Goal: Understand process/instructions

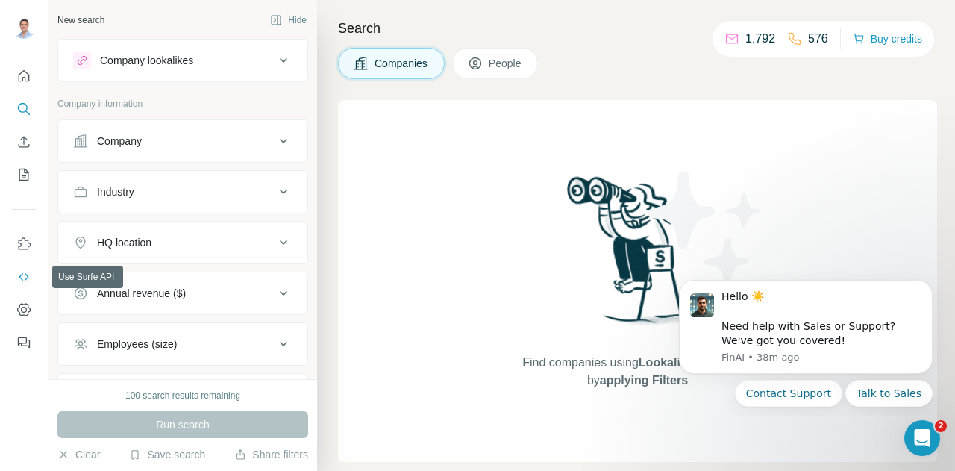
click at [25, 273] on icon "Use Surfe API" at bounding box center [24, 276] width 10 height 7
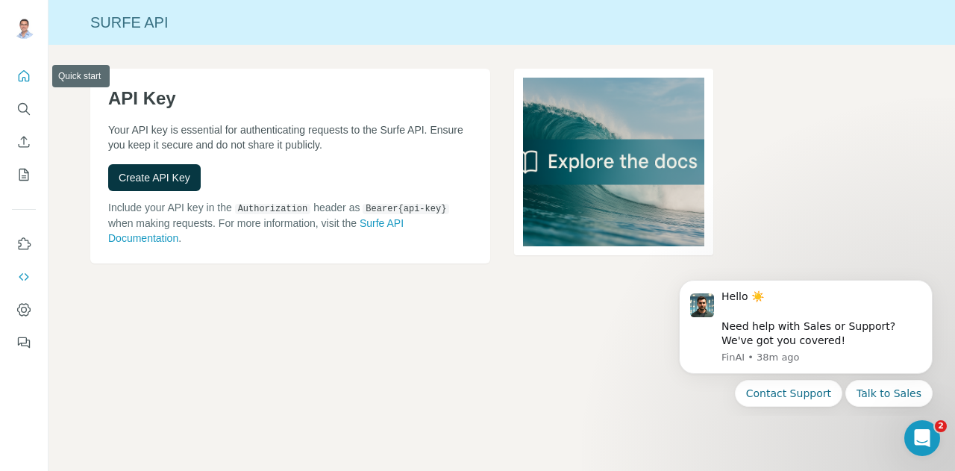
click at [18, 73] on icon "Quick start" at bounding box center [23, 76] width 15 height 15
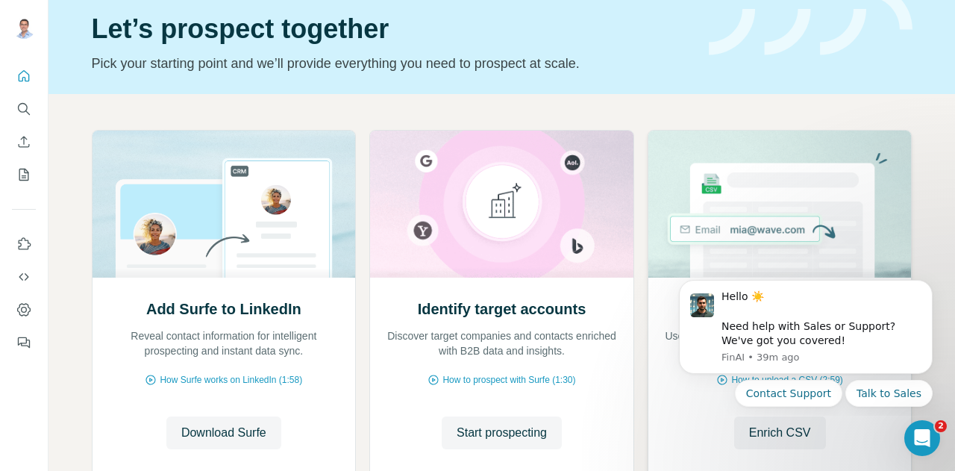
scroll to position [75, 0]
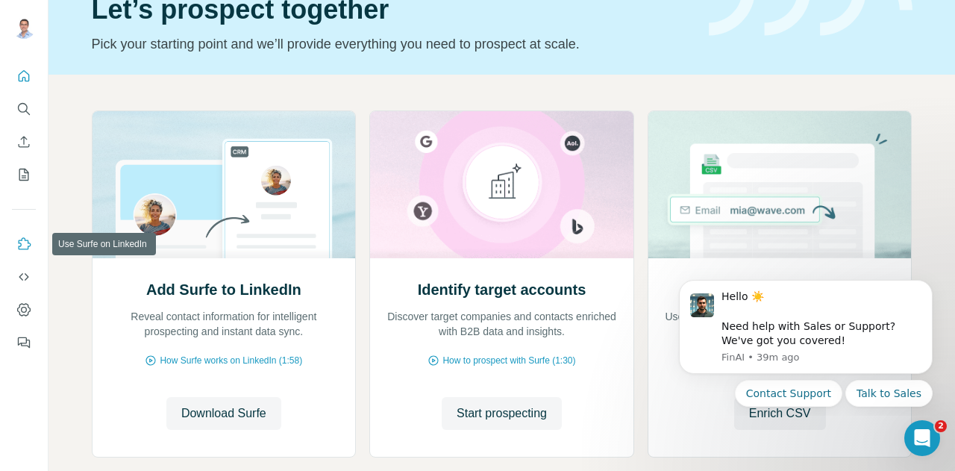
click at [28, 248] on icon "Use Surfe on LinkedIn" at bounding box center [25, 243] width 13 height 12
